Goal: Information Seeking & Learning: Learn about a topic

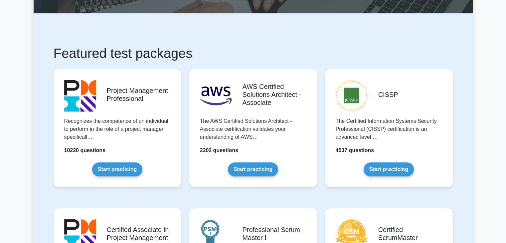
scroll to position [33, 0]
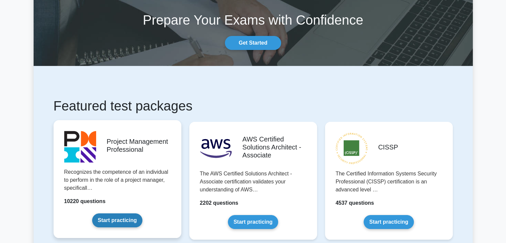
click at [106, 220] on link "Start practicing" at bounding box center [117, 220] width 50 height 14
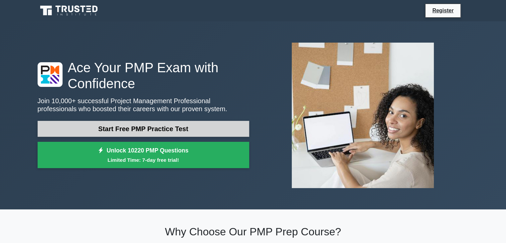
click at [169, 122] on link "Start Free PMP Practice Test" at bounding box center [144, 129] width 212 height 16
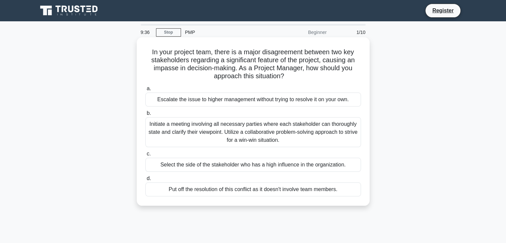
click at [248, 128] on div "Initiate a meeting involving all necessary parties where each stakeholder can t…" at bounding box center [253, 132] width 216 height 30
click at [145, 116] on input "b. Initiate a meeting involving all necessary parties where each stakeholder ca…" at bounding box center [145, 113] width 0 height 4
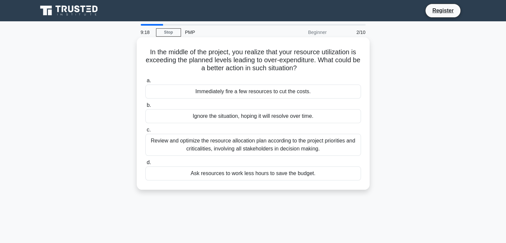
click at [345, 144] on div "Review and optimize the resource allocation plan according to the project prior…" at bounding box center [253, 145] width 216 height 22
click at [145, 132] on input "c. Review and optimize the resource allocation plan according to the project pr…" at bounding box center [145, 130] width 0 height 4
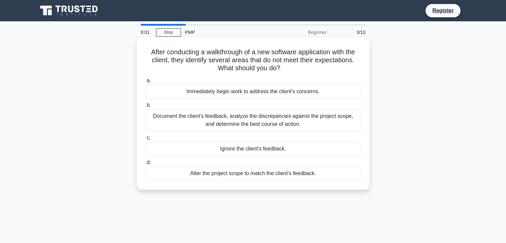
click at [265, 130] on div "Document the client's feedback, analyze the discrepancies against the project s…" at bounding box center [253, 120] width 216 height 22
click at [145, 108] on input "b. Document the client's feedback, analyze the discrepancies against the projec…" at bounding box center [145, 105] width 0 height 4
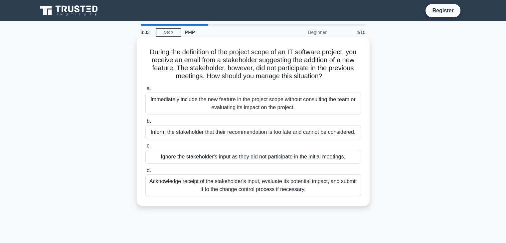
click at [290, 189] on div "Acknowledge receipt of the stakeholder's input, evaluate its potential impact, …" at bounding box center [253, 185] width 216 height 22
click at [145, 173] on input "d. Acknowledge receipt of the stakeholder's input, evaluate its potential impac…" at bounding box center [145, 170] width 0 height 4
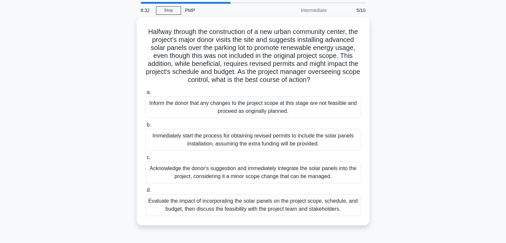
scroll to position [33, 0]
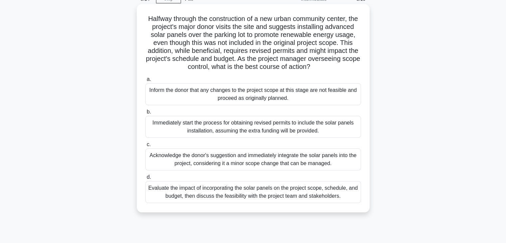
click at [256, 203] on div "Evaluate the impact of incorporating the solar panels on the project scope, sch…" at bounding box center [253, 192] width 216 height 22
click at [145, 179] on input "d. Evaluate the impact of incorporating the solar panels on the project scope, …" at bounding box center [145, 177] width 0 height 4
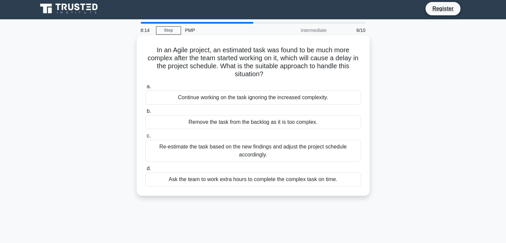
scroll to position [0, 0]
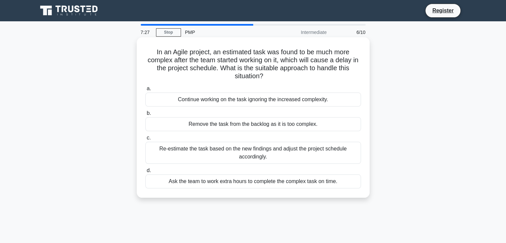
click at [285, 158] on div "Re-estimate the task based on the new findings and adjust the project schedule …" at bounding box center [253, 153] width 216 height 22
click at [145, 140] on input "c. Re-estimate the task based on the new findings and adjust the project schedu…" at bounding box center [145, 138] width 0 height 4
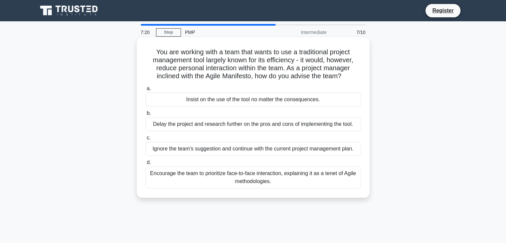
click at [256, 183] on div "Encourage the team to prioritize face-to-face interaction, explaining it as a t…" at bounding box center [253, 177] width 216 height 22
click at [145, 165] on input "d. Encourage the team to prioritize face-to-face interaction, explaining it as …" at bounding box center [145, 162] width 0 height 4
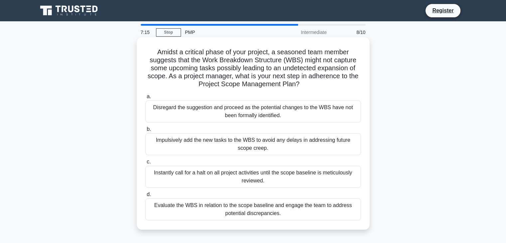
click at [253, 214] on div "Evaluate the WBS in relation to the scope baseline and engage the team to addre…" at bounding box center [253, 209] width 216 height 22
click at [145, 197] on input "d. Evaluate the WBS in relation to the scope baseline and engage the team to ad…" at bounding box center [145, 194] width 0 height 4
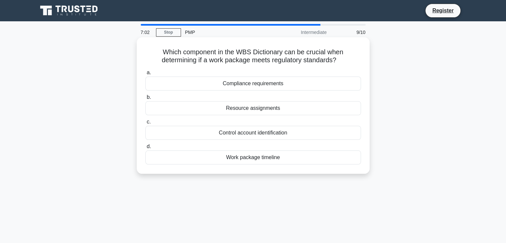
click at [274, 88] on div "Compliance requirements" at bounding box center [253, 84] width 216 height 14
click at [145, 75] on input "a. Compliance requirements" at bounding box center [145, 73] width 0 height 4
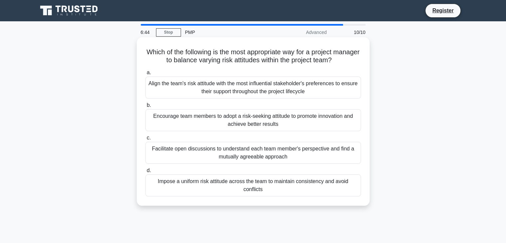
click at [249, 157] on div "Facilitate open discussions to understand each team member's perspective and fi…" at bounding box center [253, 153] width 216 height 22
click at [145, 140] on input "c. Facilitate open discussions to understand each team member's perspective and…" at bounding box center [145, 138] width 0 height 4
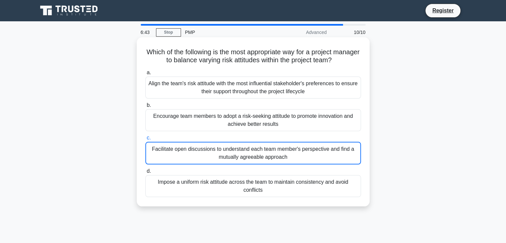
scroll to position [22, 0]
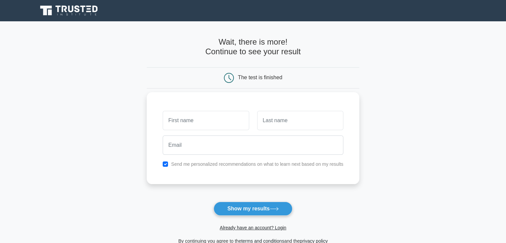
click at [215, 128] on input "text" at bounding box center [206, 120] width 86 height 19
type input "z"
type input "Zohrul"
click at [281, 126] on input "text" at bounding box center [300, 120] width 86 height 19
type input "Islam"
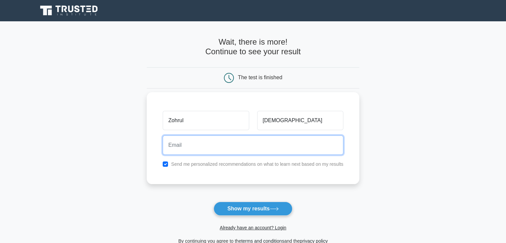
click at [227, 149] on input "email" at bounding box center [253, 145] width 181 height 19
type input "mzislamce@gmail.com"
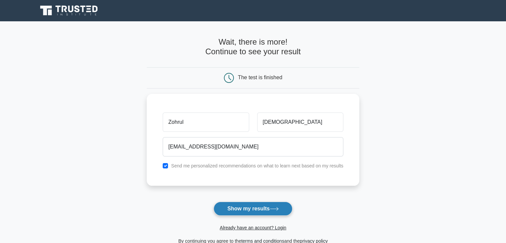
click at [253, 205] on button "Show my results" at bounding box center [253, 209] width 79 height 14
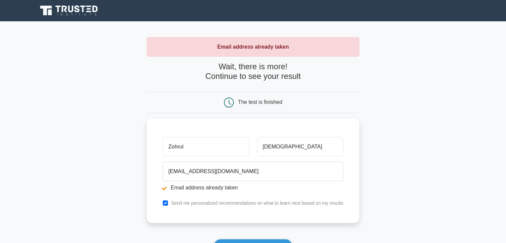
scroll to position [100, 0]
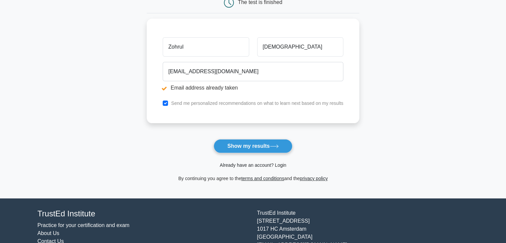
click at [250, 165] on link "Already have an account? Login" at bounding box center [253, 164] width 67 height 5
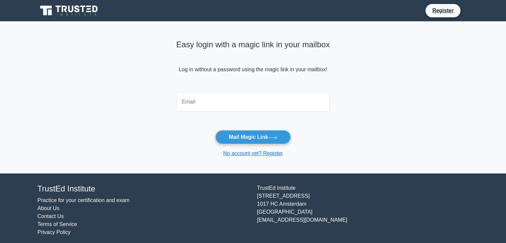
click at [213, 106] on input "email" at bounding box center [253, 101] width 154 height 19
type input "mzislamce@gmail.com"
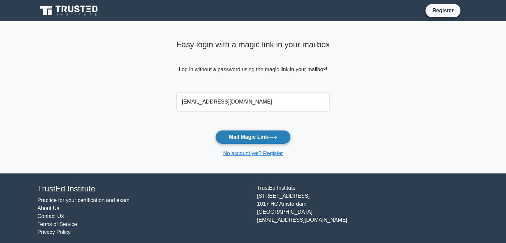
click at [252, 136] on button "Mail Magic Link" at bounding box center [253, 137] width 76 height 14
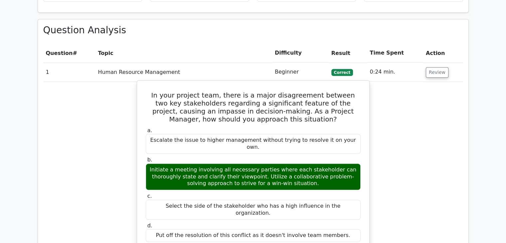
scroll to position [699, 0]
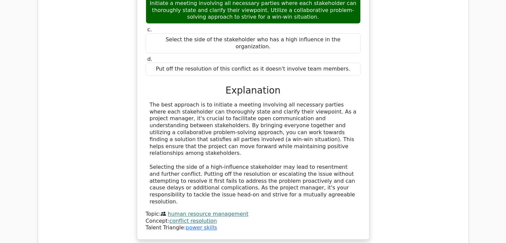
click at [193, 218] on link "conflict resolution" at bounding box center [193, 221] width 48 height 6
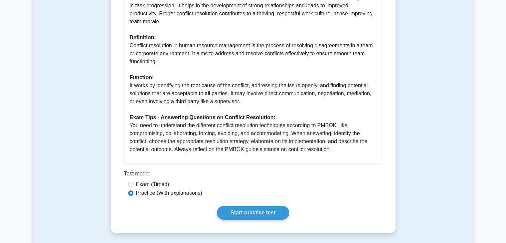
scroll to position [233, 0]
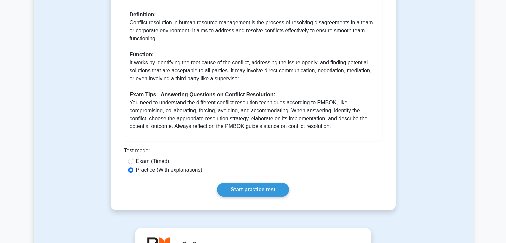
click at [138, 161] on label "Exam (Timed)" at bounding box center [152, 161] width 33 height 8
click at [134, 161] on input "Exam (Timed)" at bounding box center [130, 161] width 5 height 5
radio input "true"
click at [172, 170] on label "Practice (With explanations)" at bounding box center [169, 170] width 66 height 8
click at [134, 170] on input "Practice (With explanations)" at bounding box center [130, 169] width 5 height 5
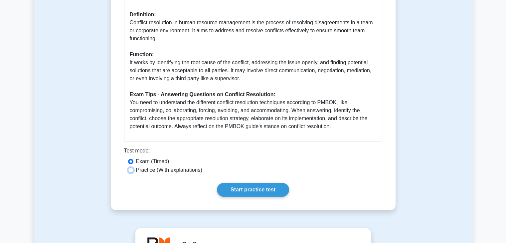
radio input "true"
click at [270, 189] on link "Start practice test" at bounding box center [253, 190] width 72 height 14
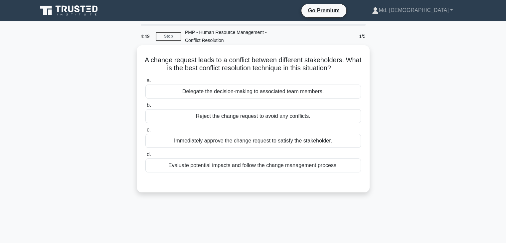
click at [283, 163] on div "Evaluate potential impacts and follow the change management process." at bounding box center [253, 165] width 216 height 14
click at [145, 157] on input "d. Evaluate potential impacts and follow the change management process." at bounding box center [145, 154] width 0 height 4
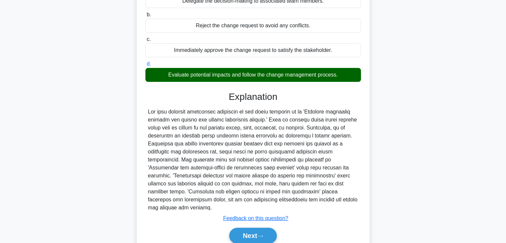
scroll to position [119, 0]
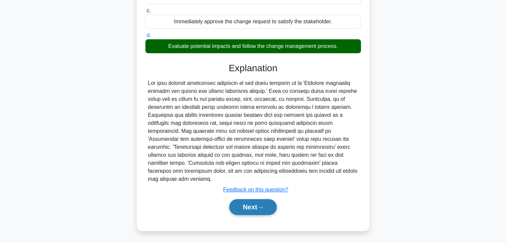
click at [256, 210] on button "Next" at bounding box center [253, 207] width 48 height 16
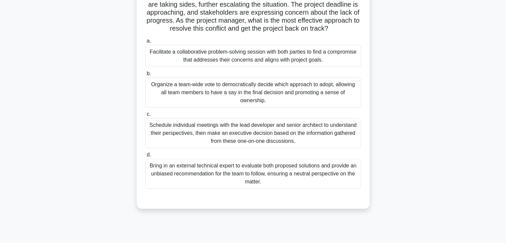
scroll to position [100, 0]
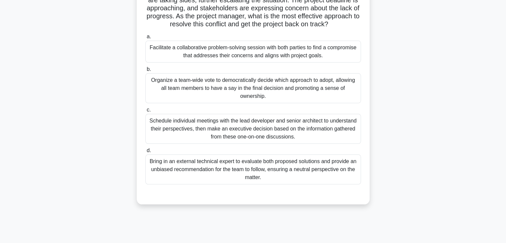
click at [260, 144] on div "Schedule individual meetings with the lead developer and senior architect to un…" at bounding box center [253, 129] width 216 height 30
click at [145, 112] on input "c. Schedule individual meetings with the lead developer and senior architect to…" at bounding box center [145, 110] width 0 height 4
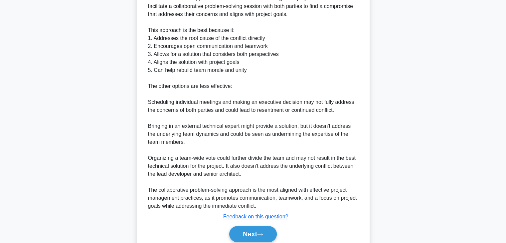
scroll to position [352, 0]
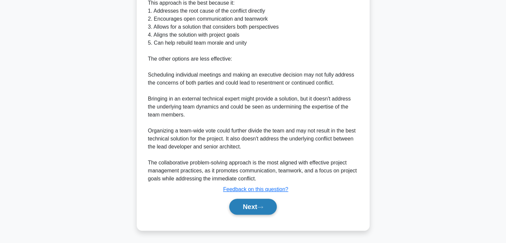
click at [244, 208] on button "Next" at bounding box center [253, 207] width 48 height 16
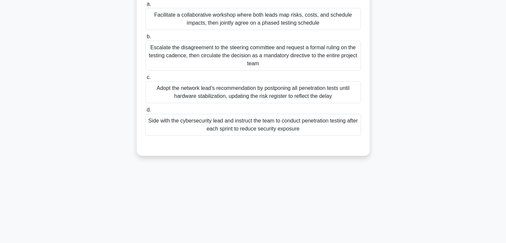
scroll to position [50, 0]
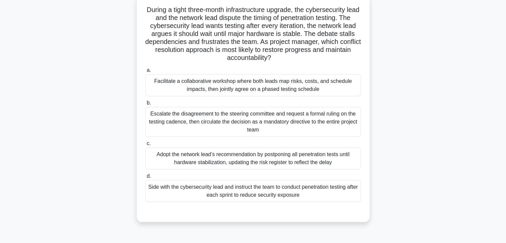
click at [246, 87] on div "Facilitate a collaborative workshop where both leads map risks, costs, and sche…" at bounding box center [253, 85] width 216 height 22
click at [145, 73] on input "a. Facilitate a collaborative workshop where both leads map risks, costs, and s…" at bounding box center [145, 70] width 0 height 4
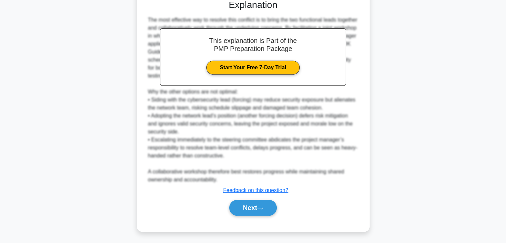
scroll to position [263, 0]
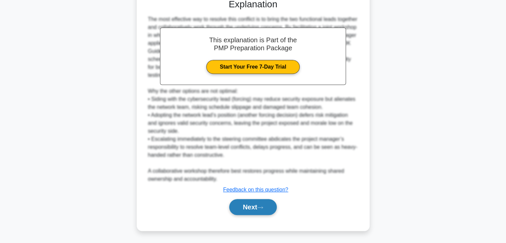
click at [257, 206] on button "Next" at bounding box center [253, 207] width 48 height 16
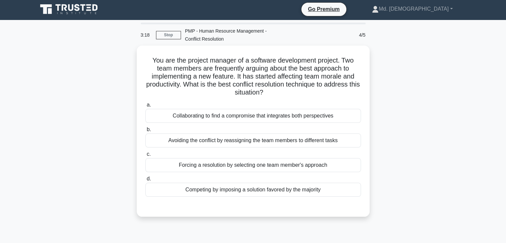
scroll to position [0, 0]
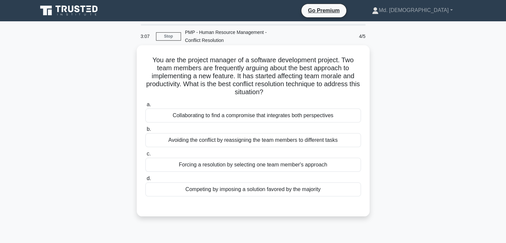
click at [256, 119] on div "Collaborating to find a compromise that integrates both perspectives" at bounding box center [253, 116] width 216 height 14
click at [145, 107] on input "a. Collaborating to find a compromise that integrates both perspectives" at bounding box center [145, 105] width 0 height 4
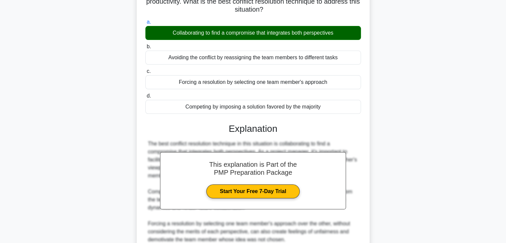
scroll to position [166, 0]
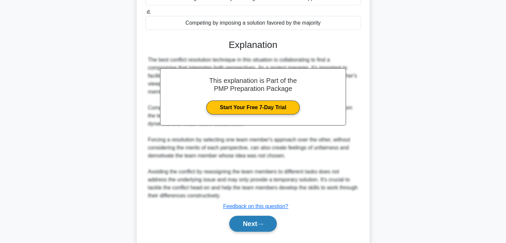
click at [263, 227] on button "Next" at bounding box center [253, 224] width 48 height 16
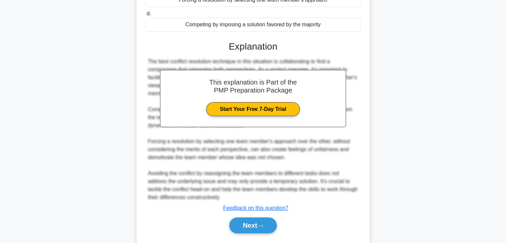
scroll to position [33, 0]
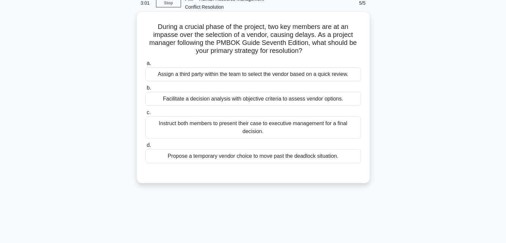
click at [248, 99] on div "Facilitate a decision analysis with objective criteria to assess vendor options." at bounding box center [253, 99] width 216 height 14
click at [145, 90] on input "b. Facilitate a decision analysis with objective criteria to assess vendor opti…" at bounding box center [145, 88] width 0 height 4
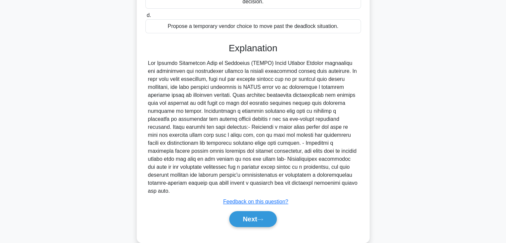
scroll to position [167, 0]
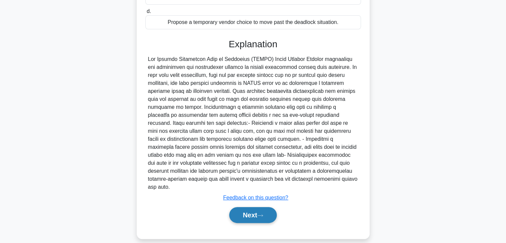
click at [255, 207] on button "Next" at bounding box center [253, 215] width 48 height 16
click at [241, 207] on button "Next" at bounding box center [253, 215] width 48 height 16
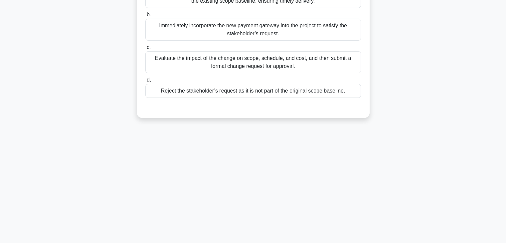
scroll to position [17, 0]
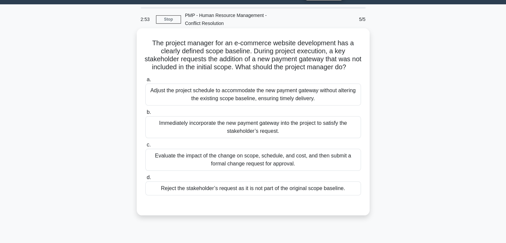
click at [312, 167] on div "Evaluate the impact of the change on scope, schedule, and cost, and then submit…" at bounding box center [253, 160] width 216 height 22
click at [145, 147] on input "c. Evaluate the impact of the change on scope, schedule, and cost, and then sub…" at bounding box center [145, 145] width 0 height 4
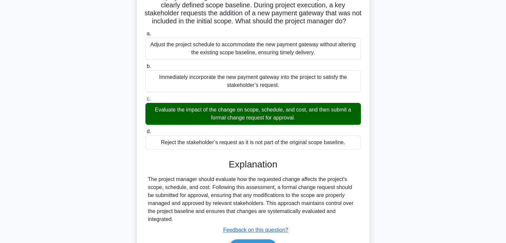
scroll to position [117, 0]
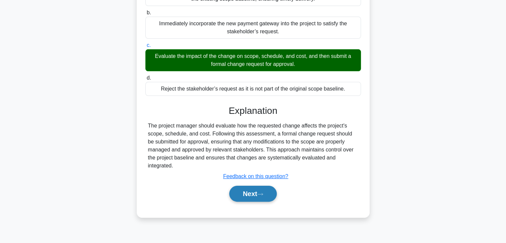
click at [251, 198] on button "Next" at bounding box center [253, 194] width 48 height 16
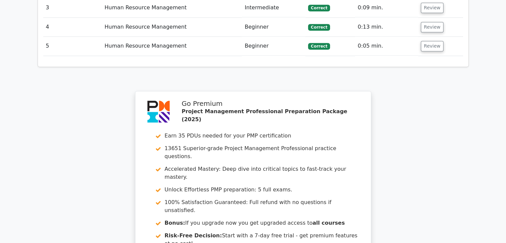
scroll to position [966, 0]
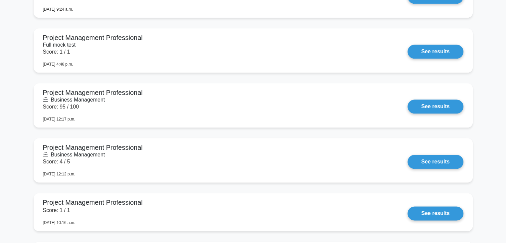
scroll to position [899, 0]
